Goal: Task Accomplishment & Management: Use online tool/utility

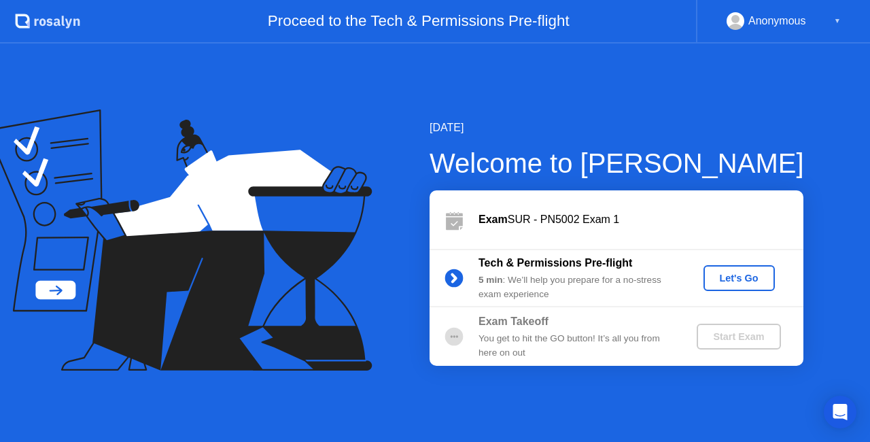
click at [741, 283] on div "Let's Go" at bounding box center [739, 278] width 60 height 11
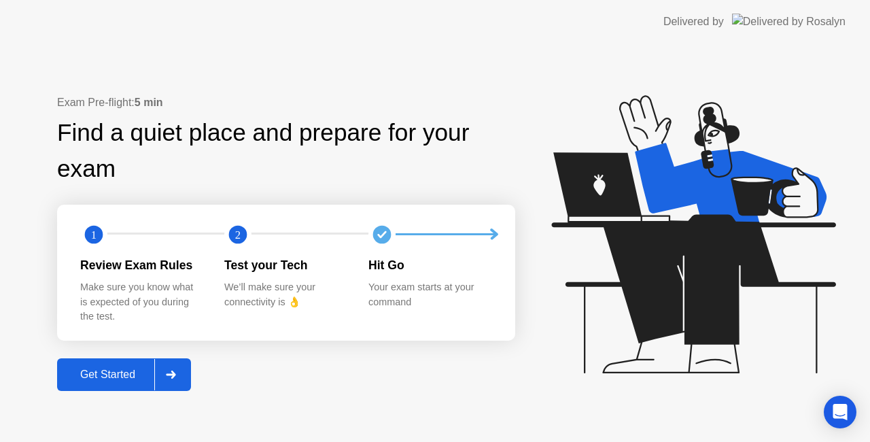
click at [105, 370] on div "Get Started" at bounding box center [107, 374] width 93 height 12
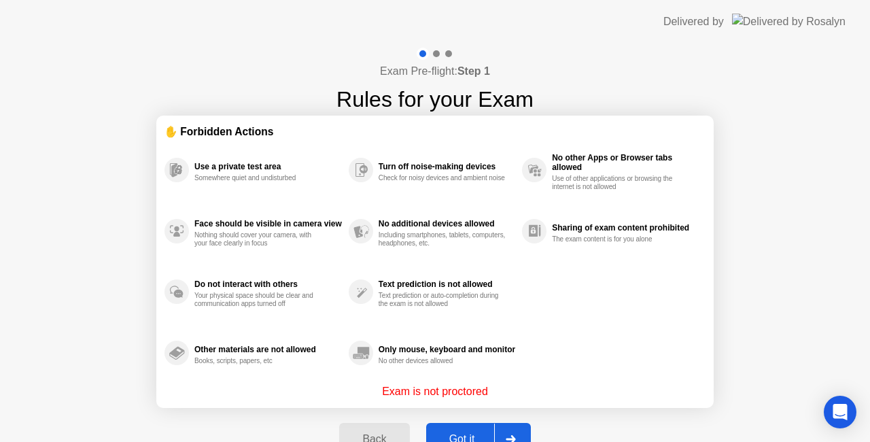
click at [485, 434] on div "Got it" at bounding box center [462, 439] width 64 height 12
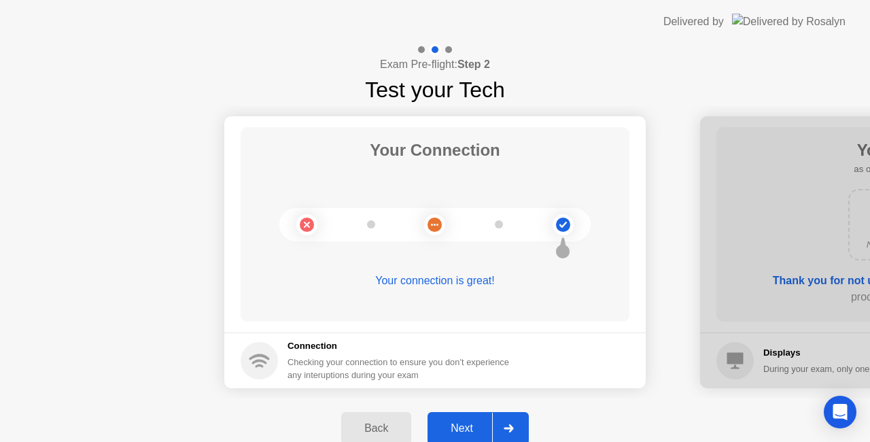
click at [452, 419] on button "Next" at bounding box center [477, 428] width 101 height 33
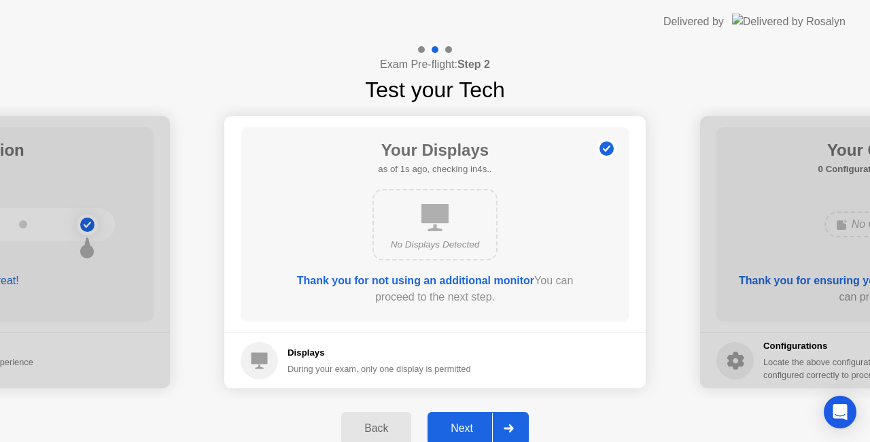
click at [452, 419] on button "Next" at bounding box center [477, 428] width 101 height 33
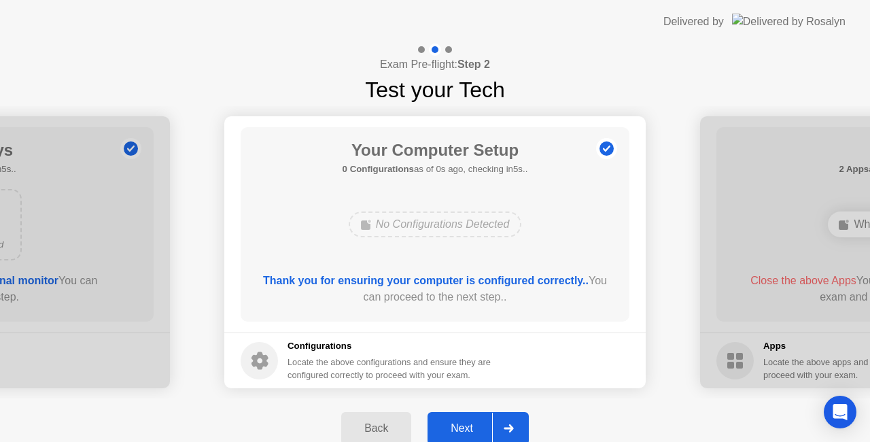
click at [452, 419] on button "Next" at bounding box center [477, 428] width 101 height 33
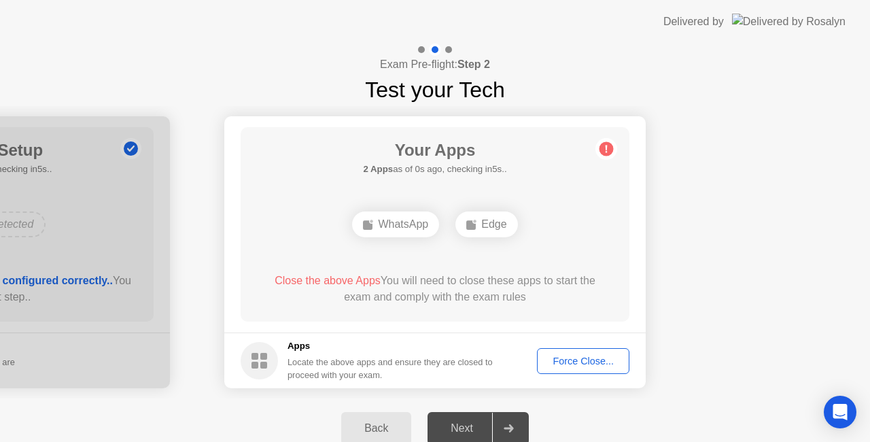
click at [570, 351] on button "Force Close..." at bounding box center [583, 361] width 92 height 26
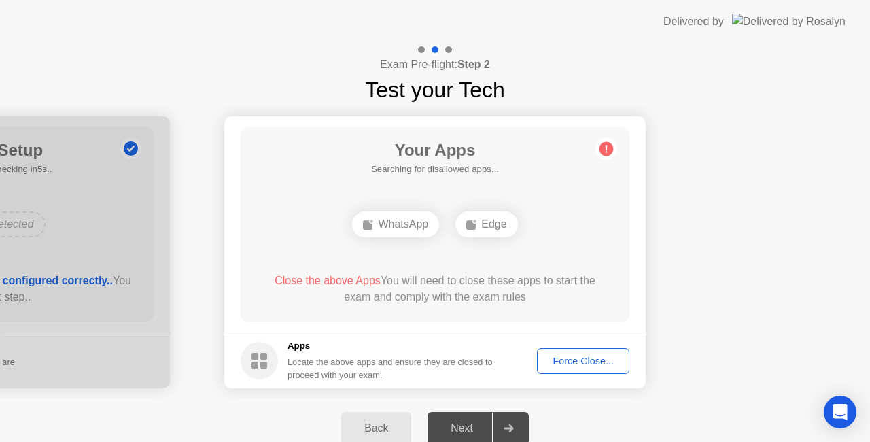
click at [564, 358] on div "Force Close..." at bounding box center [583, 360] width 83 height 11
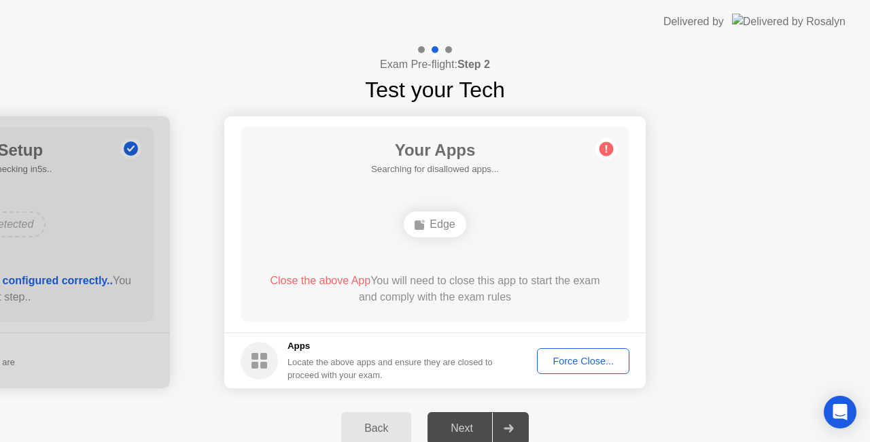
click at [590, 357] on div "Force Close..." at bounding box center [583, 360] width 83 height 11
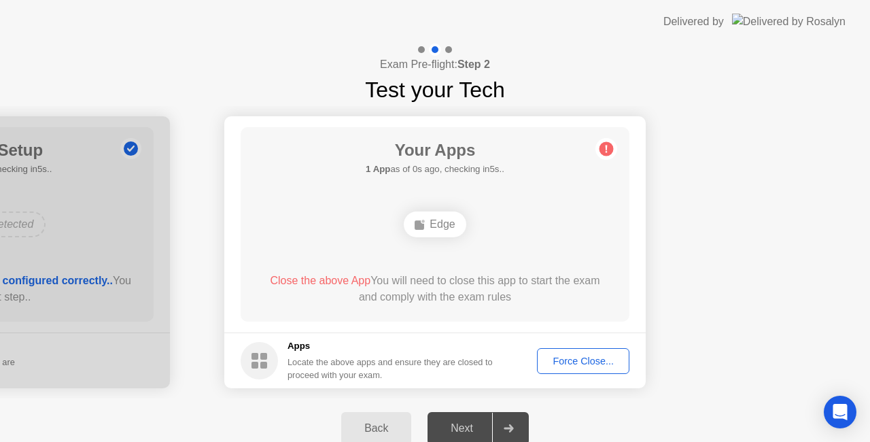
click at [453, 422] on div "Next" at bounding box center [462, 428] width 60 height 12
click at [438, 219] on div "Edge" at bounding box center [435, 224] width 62 height 26
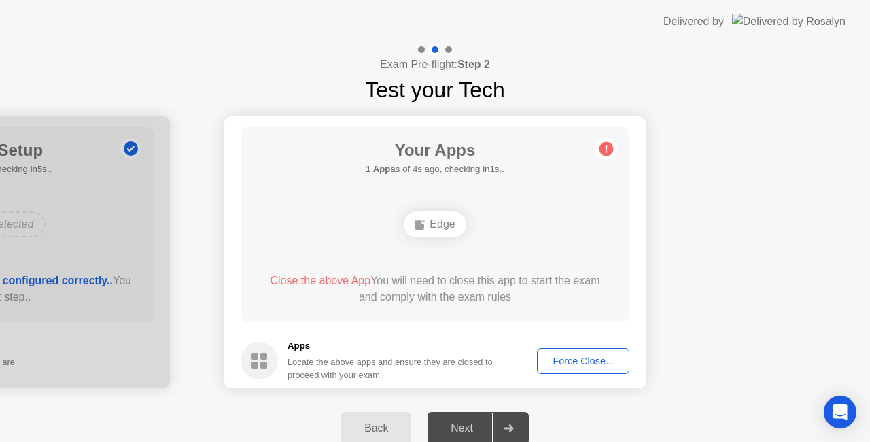
click at [319, 277] on span "Close the above App" at bounding box center [320, 281] width 101 height 12
click at [553, 364] on div "Force Close..." at bounding box center [583, 360] width 83 height 11
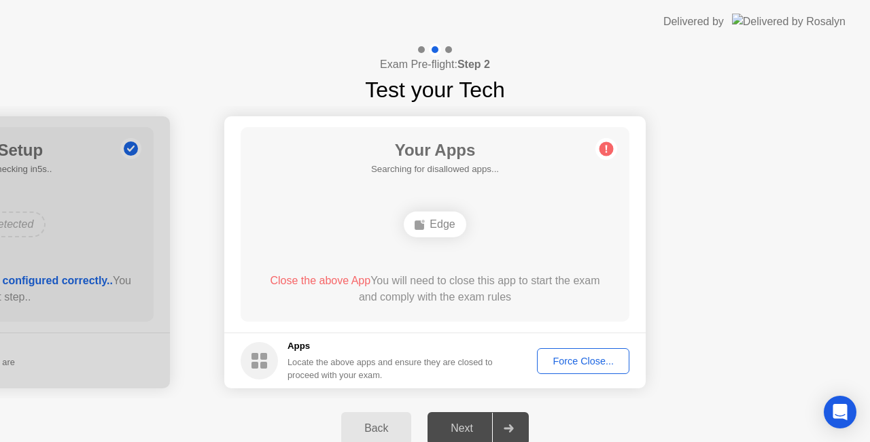
click at [574, 356] on div "Force Close..." at bounding box center [583, 360] width 83 height 11
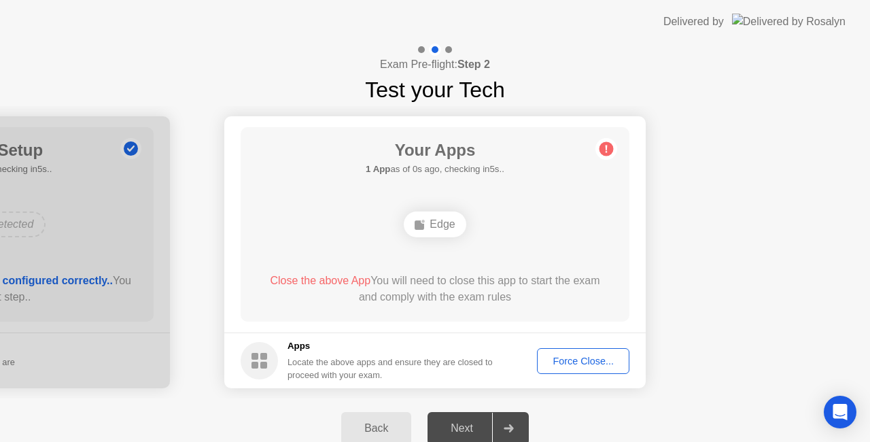
click at [567, 359] on div "Force Close..." at bounding box center [583, 360] width 83 height 11
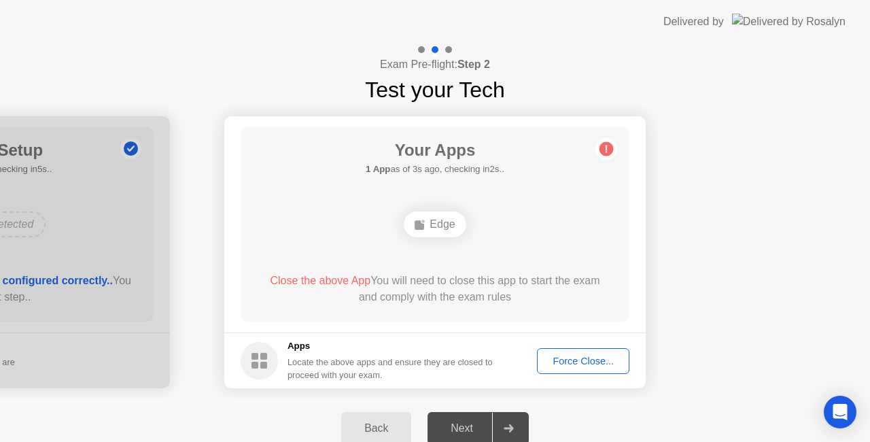
click at [549, 355] on div "Force Close..." at bounding box center [583, 360] width 83 height 11
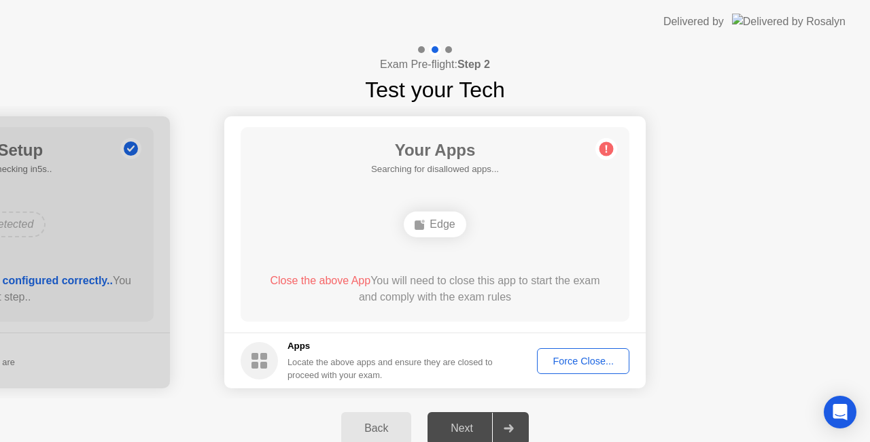
click at [464, 429] on div "Next" at bounding box center [462, 428] width 60 height 12
drag, startPoint x: 464, startPoint y: 429, endPoint x: 521, endPoint y: 432, distance: 56.4
click at [521, 432] on button "Next" at bounding box center [477, 428] width 101 height 33
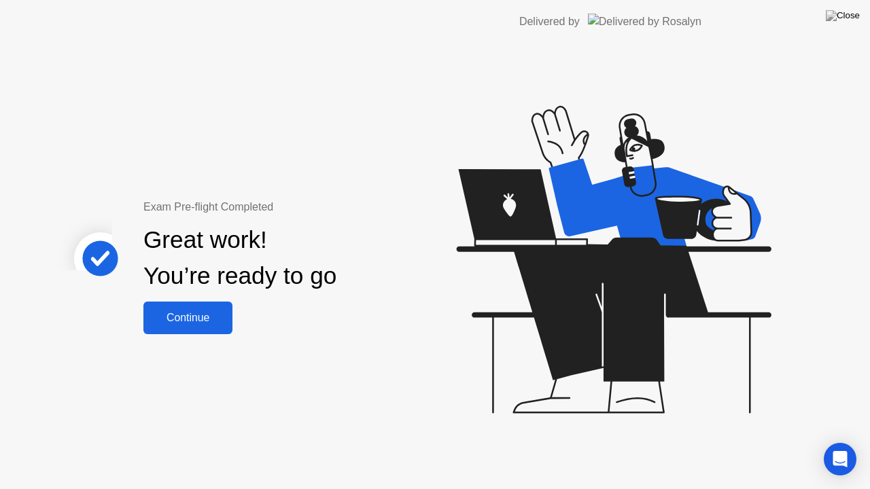
click at [521, 441] on div "Exam Pre-flight Completed Great work! You’re ready to go Continue" at bounding box center [363, 266] width 726 height 446
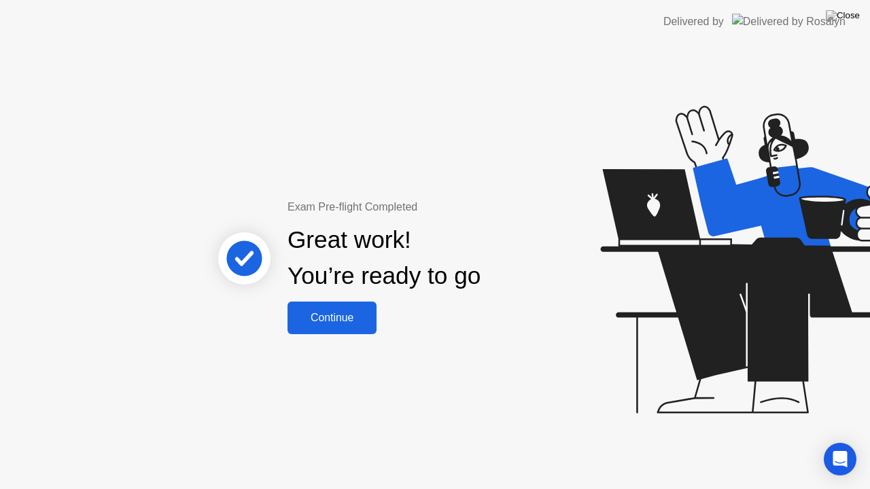
click at [345, 315] on div "Continue" at bounding box center [332, 318] width 81 height 12
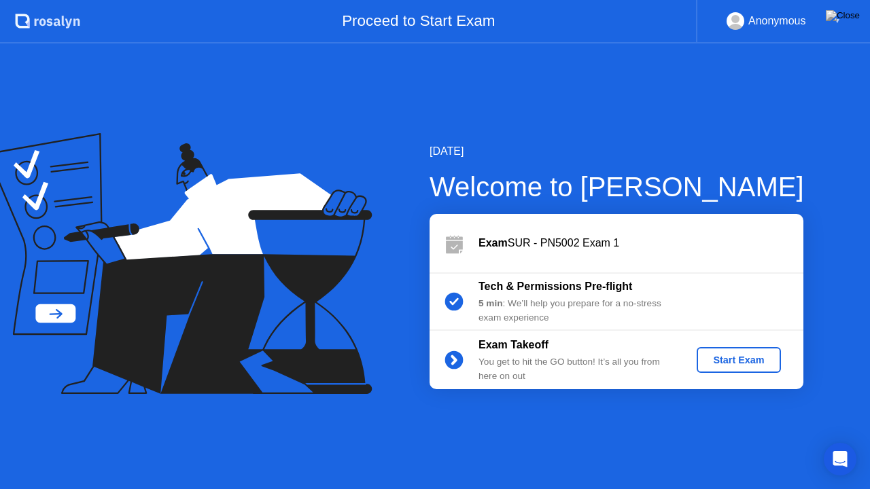
click at [716, 364] on div "Start Exam" at bounding box center [738, 360] width 73 height 11
